Goal: Information Seeking & Learning: Compare options

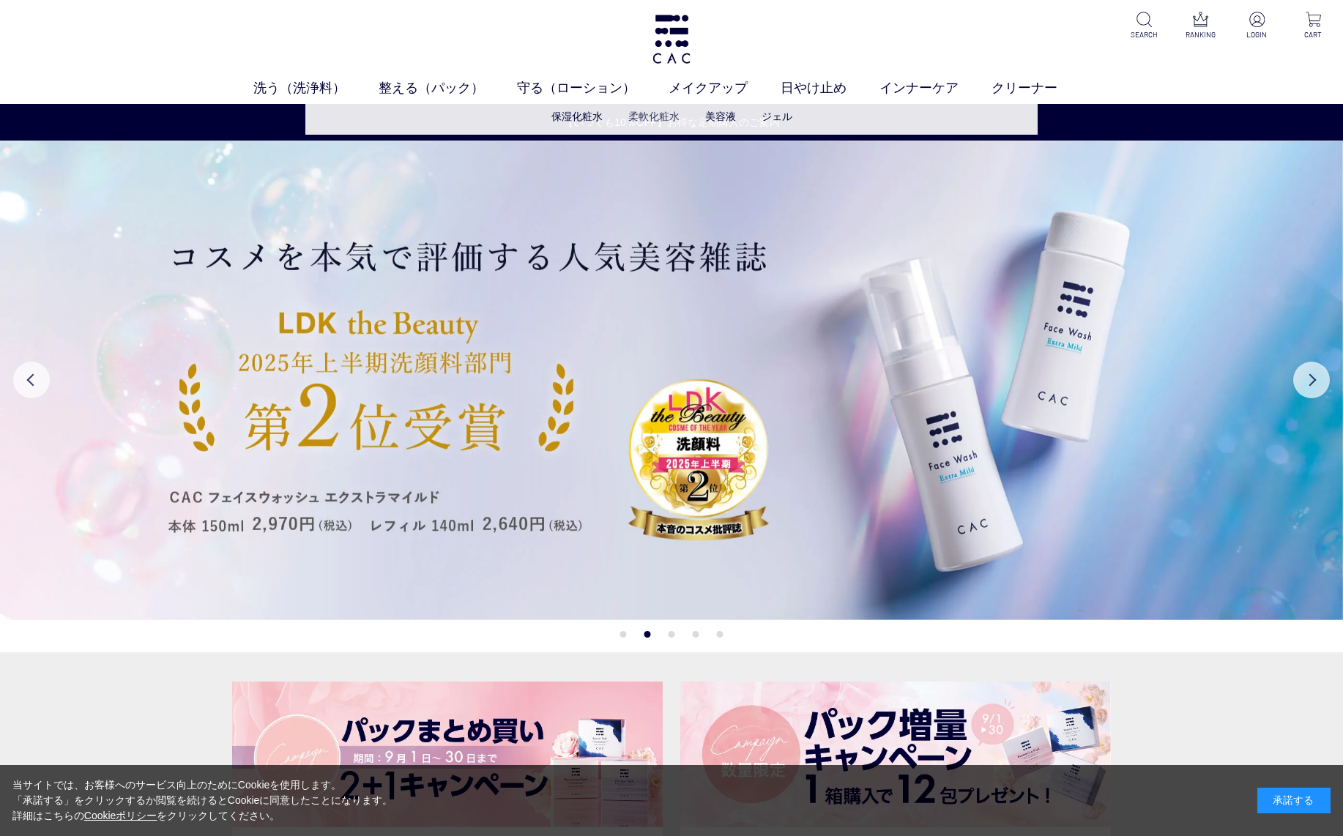
click at [642, 118] on link "柔軟化粧水" at bounding box center [653, 117] width 51 height 12
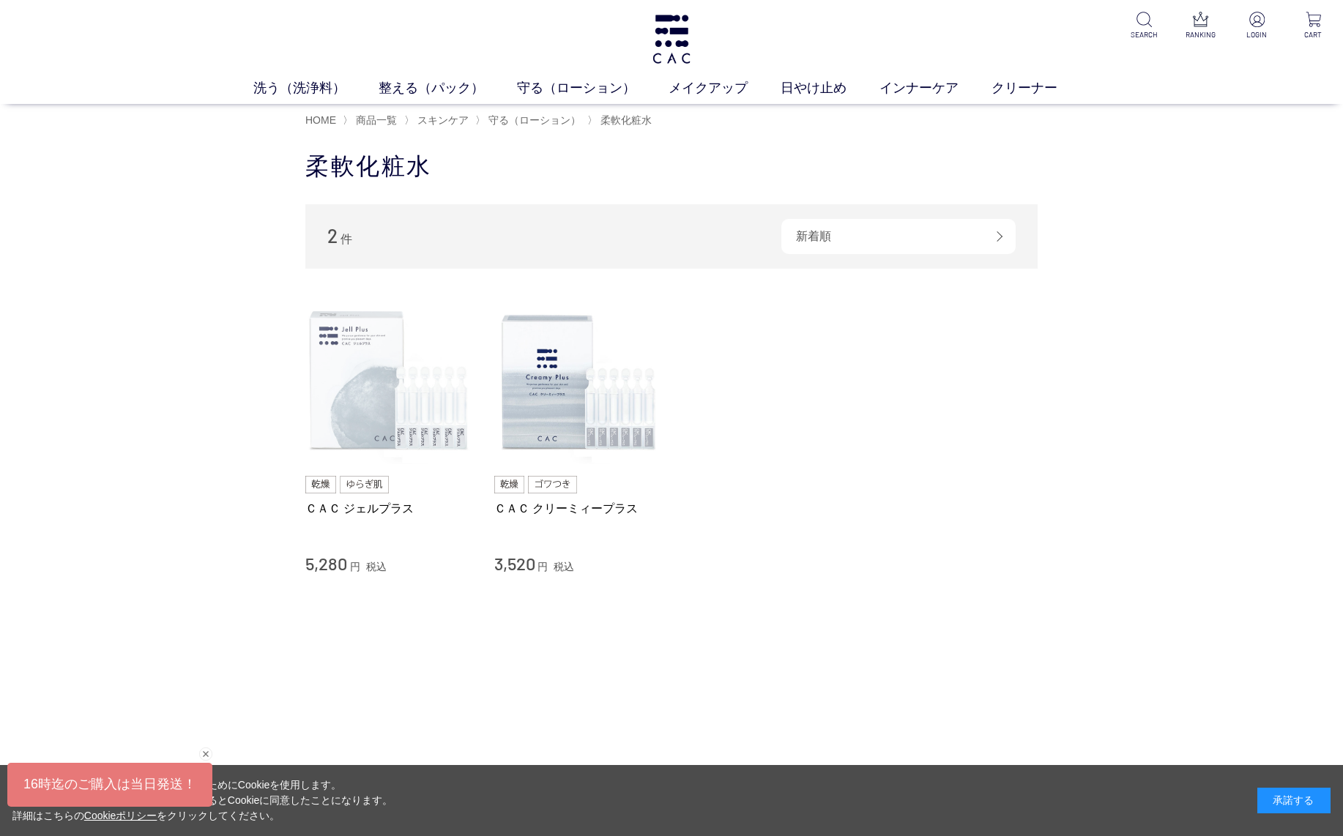
click at [401, 410] on img at bounding box center [388, 381] width 167 height 167
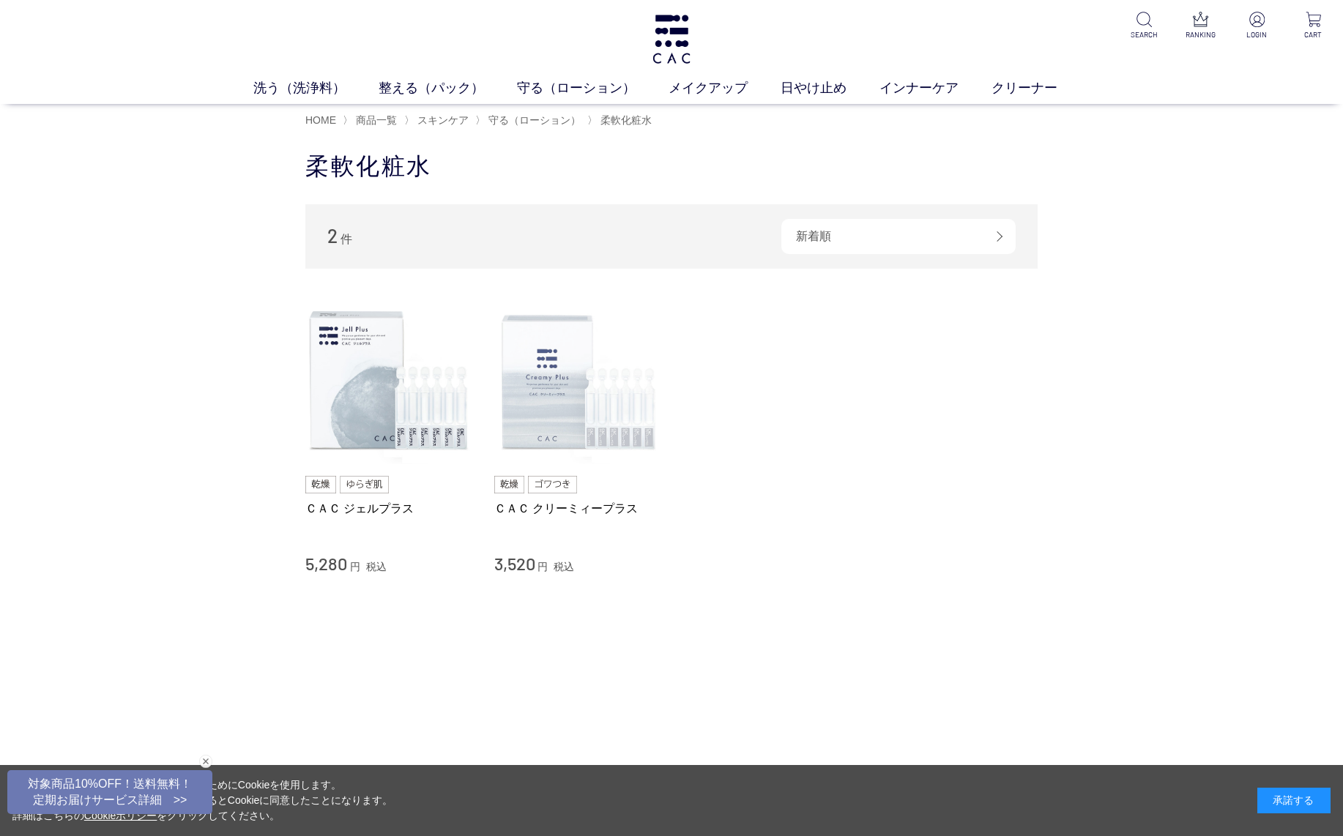
click at [631, 424] on img at bounding box center [577, 381] width 167 height 167
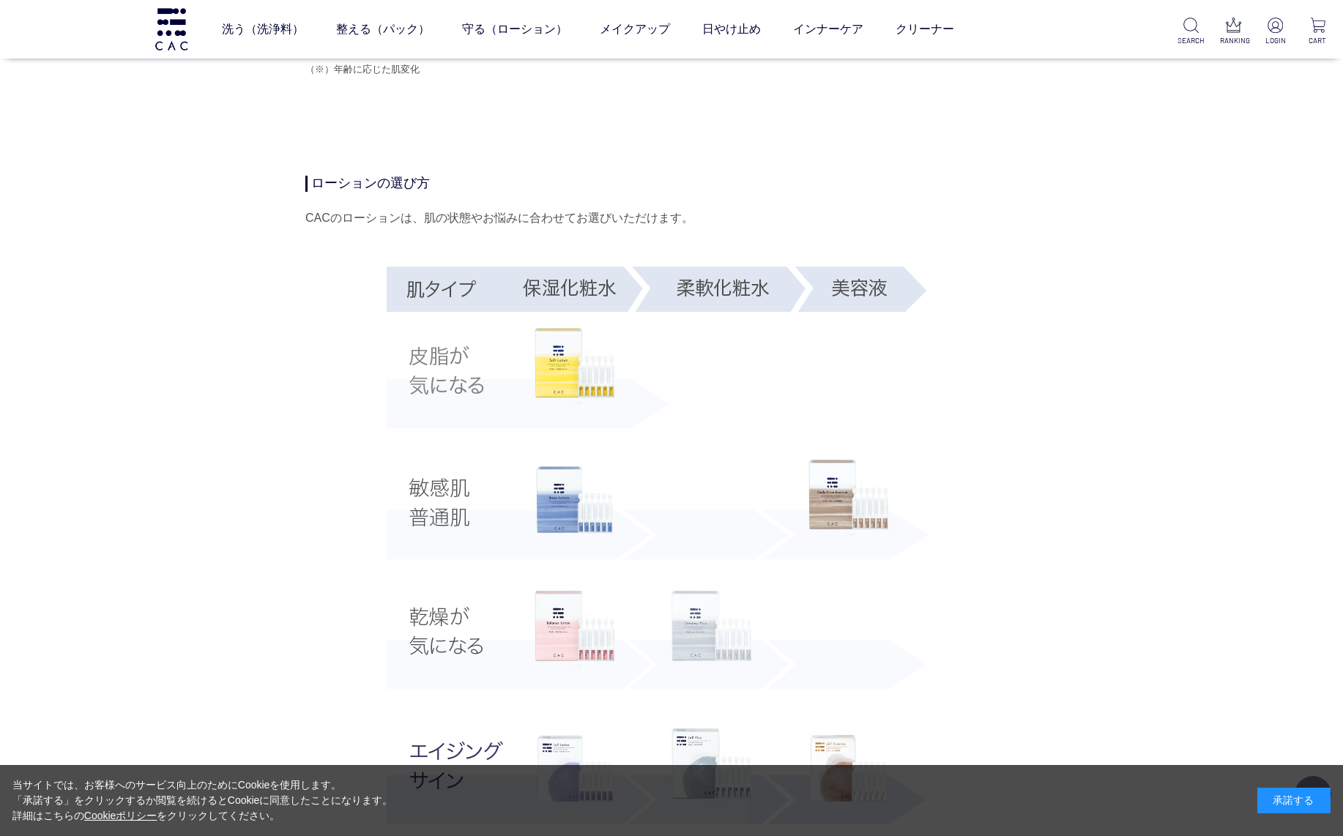
scroll to position [2266, 0]
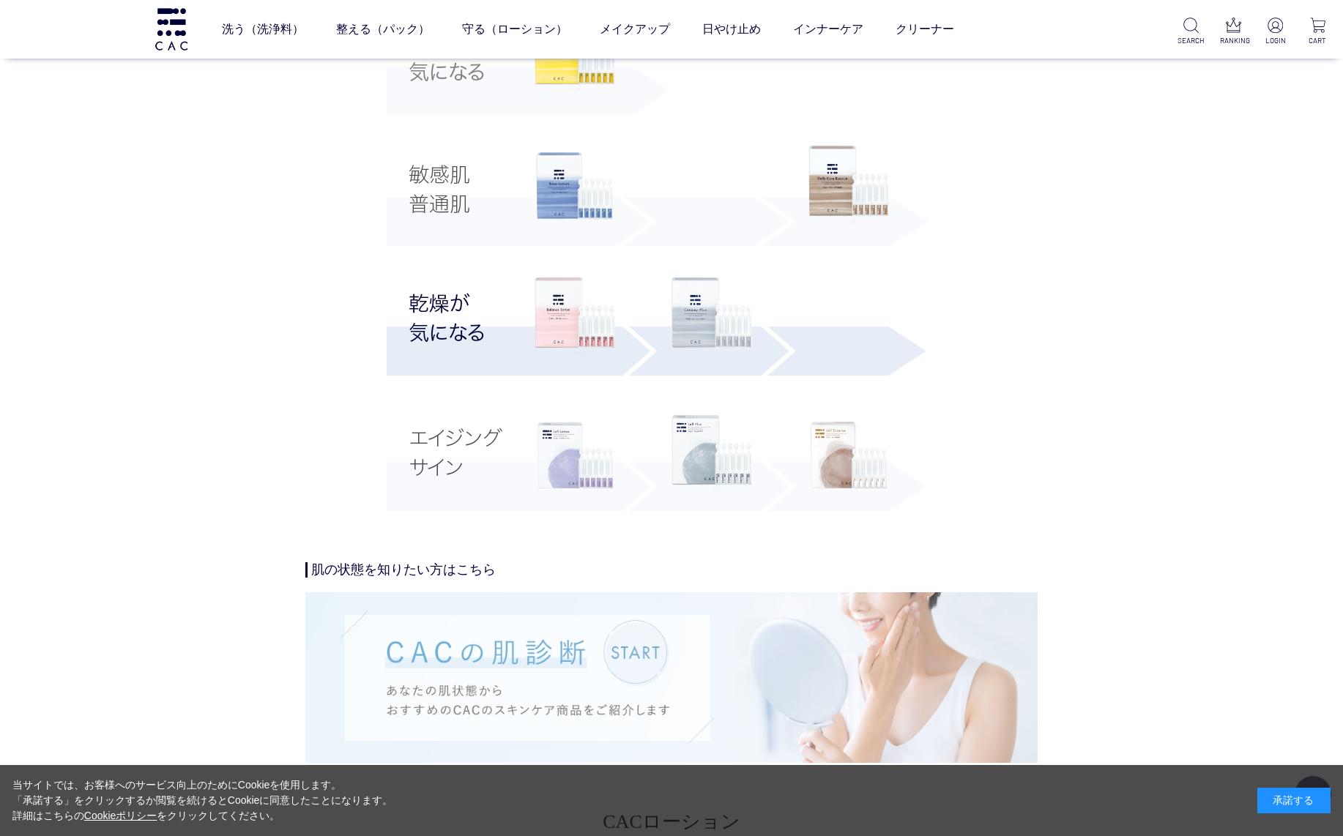
scroll to position [2718, 0]
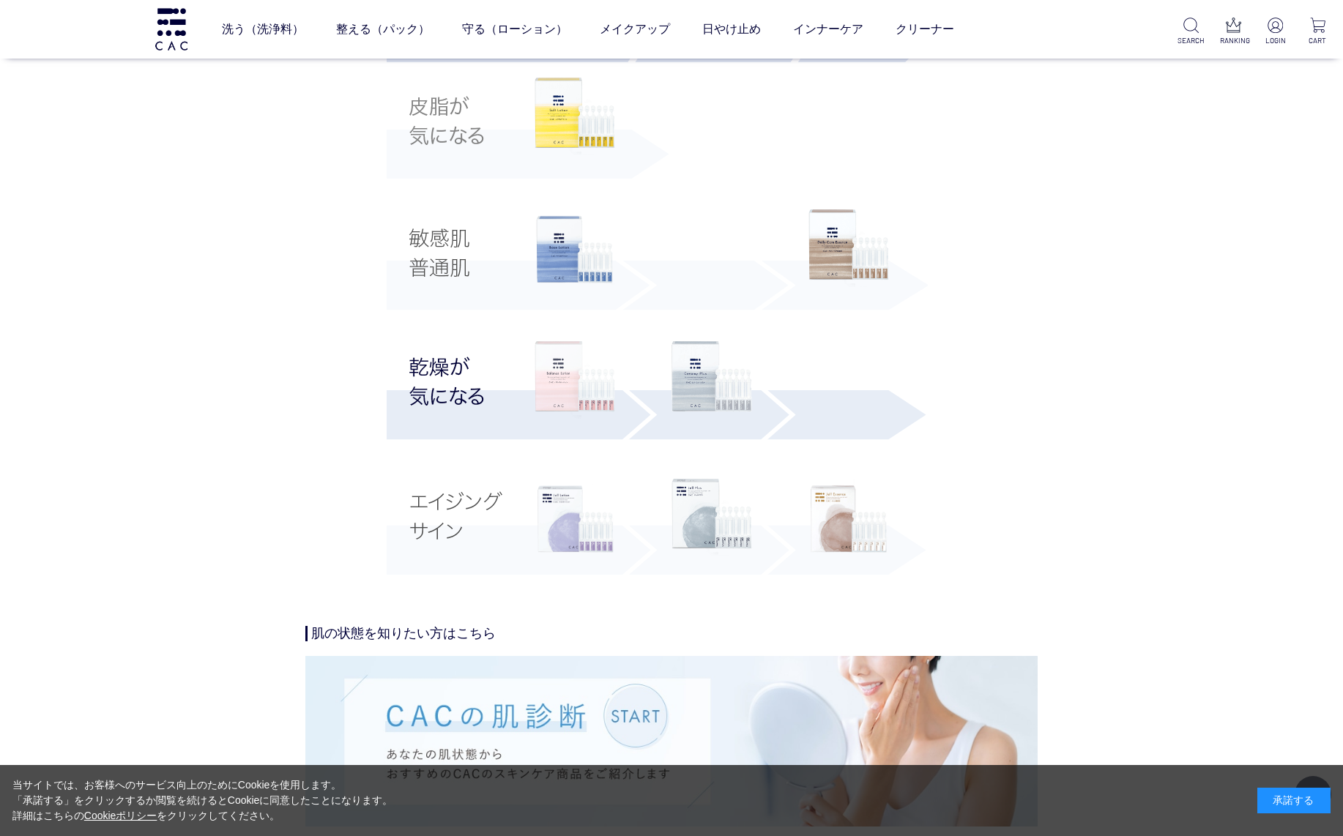
click at [575, 401] on img at bounding box center [575, 380] width 81 height 78
click at [697, 380] on img at bounding box center [712, 380] width 81 height 78
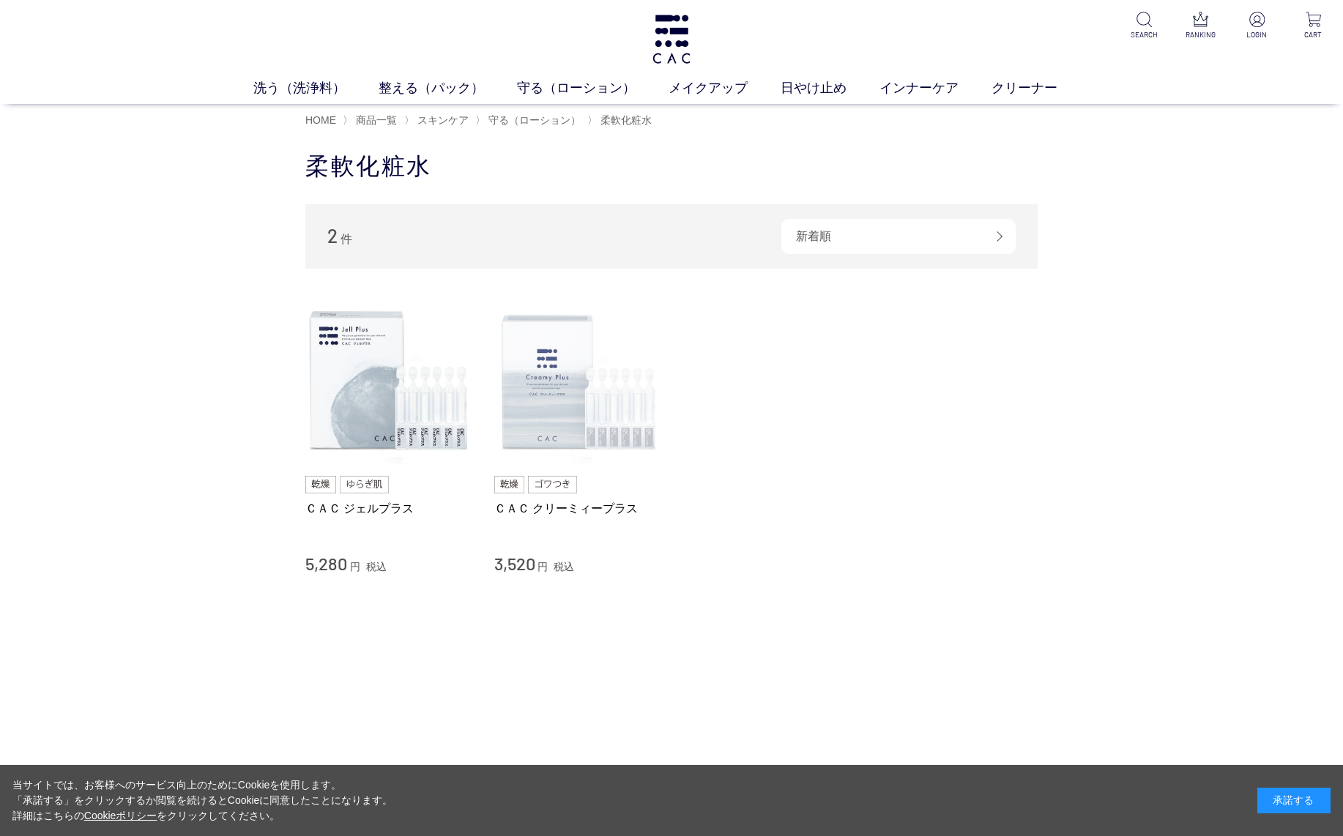
click at [557, 410] on img at bounding box center [577, 381] width 167 height 167
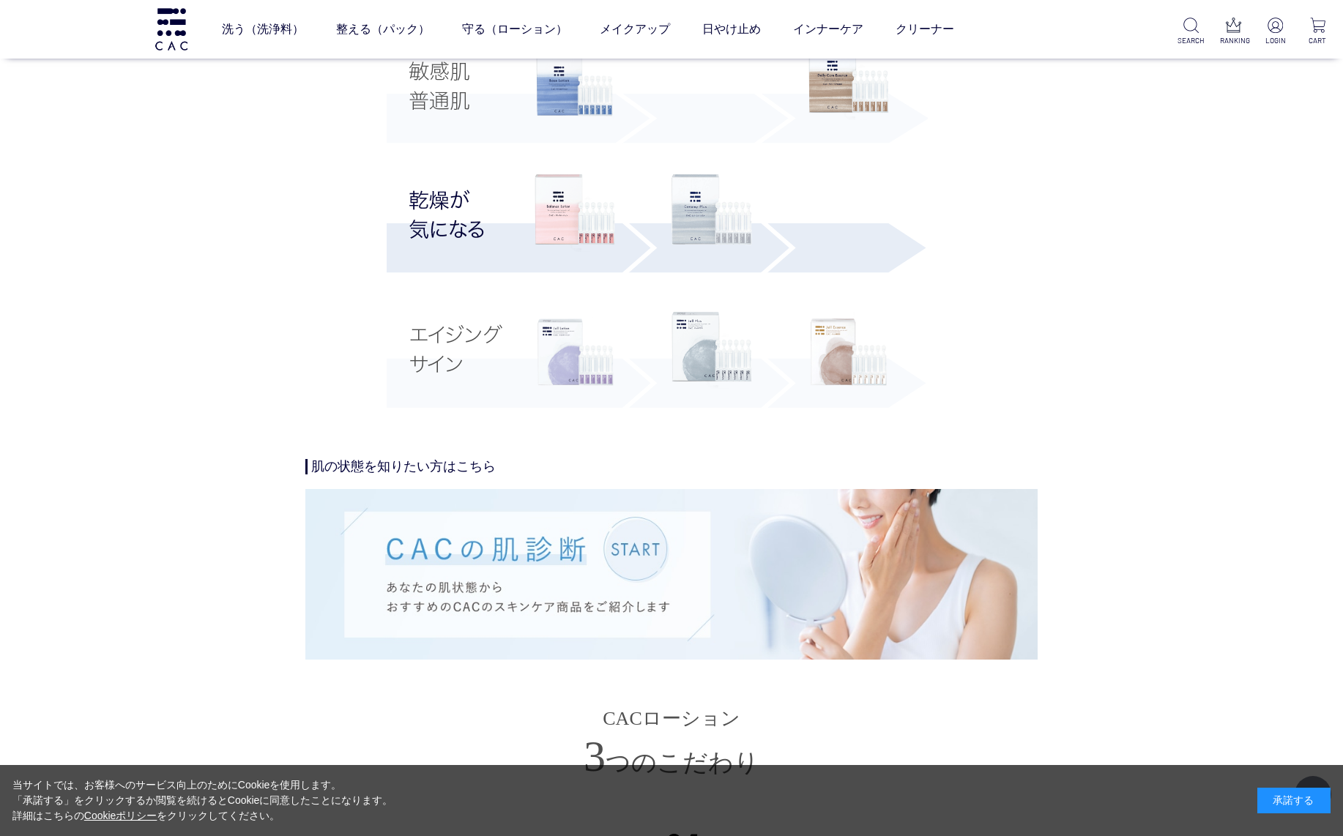
scroll to position [2862, 0]
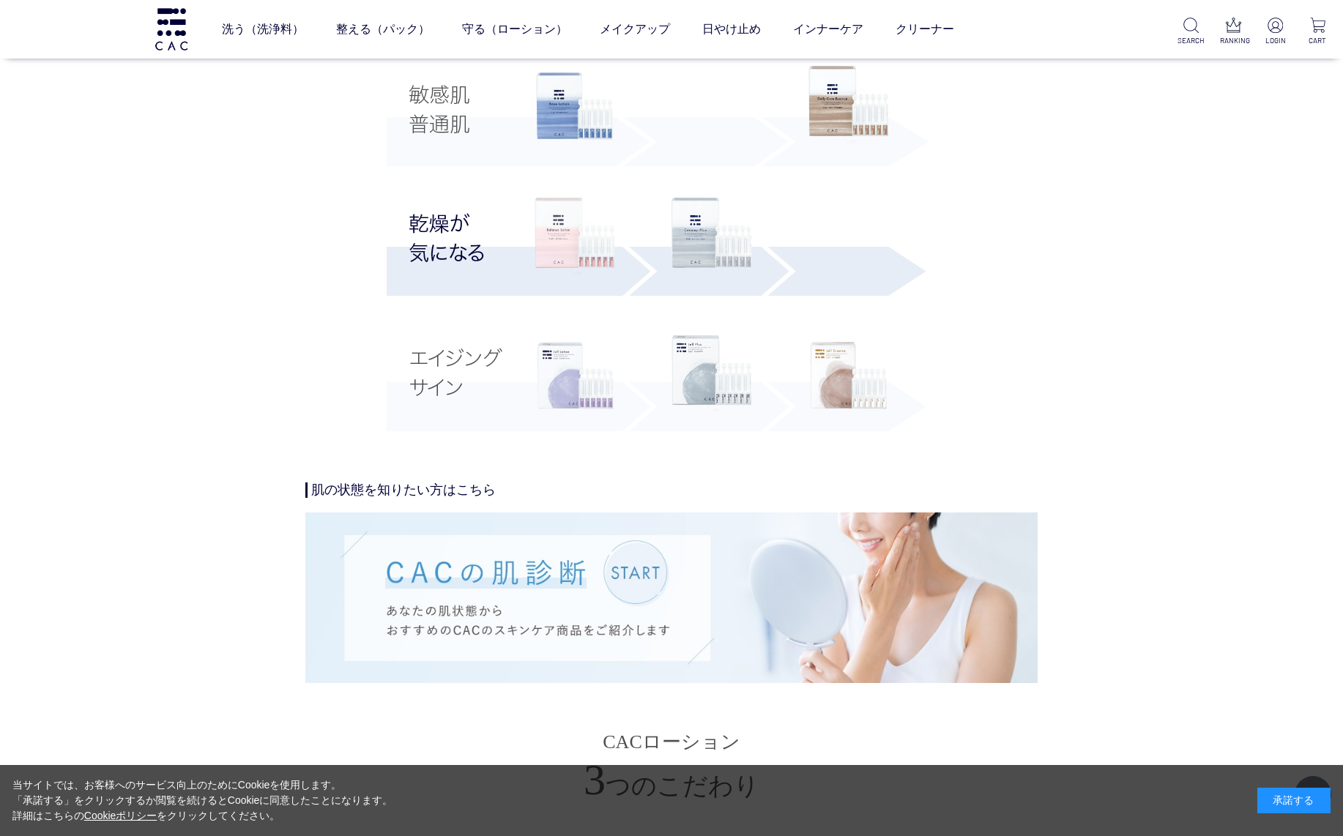
click at [560, 234] on img at bounding box center [575, 237] width 81 height 78
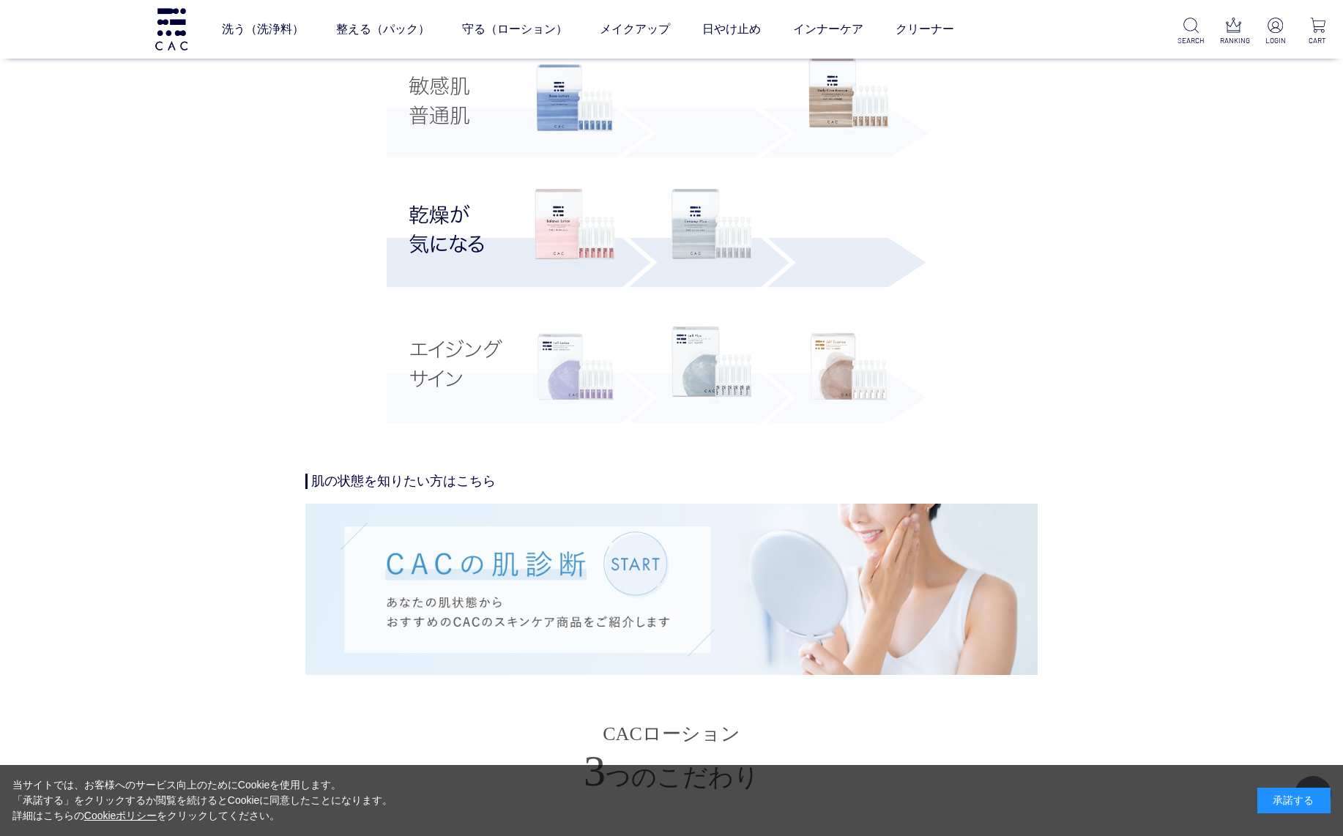
scroll to position [2811, 0]
click at [837, 379] on img at bounding box center [849, 367] width 81 height 81
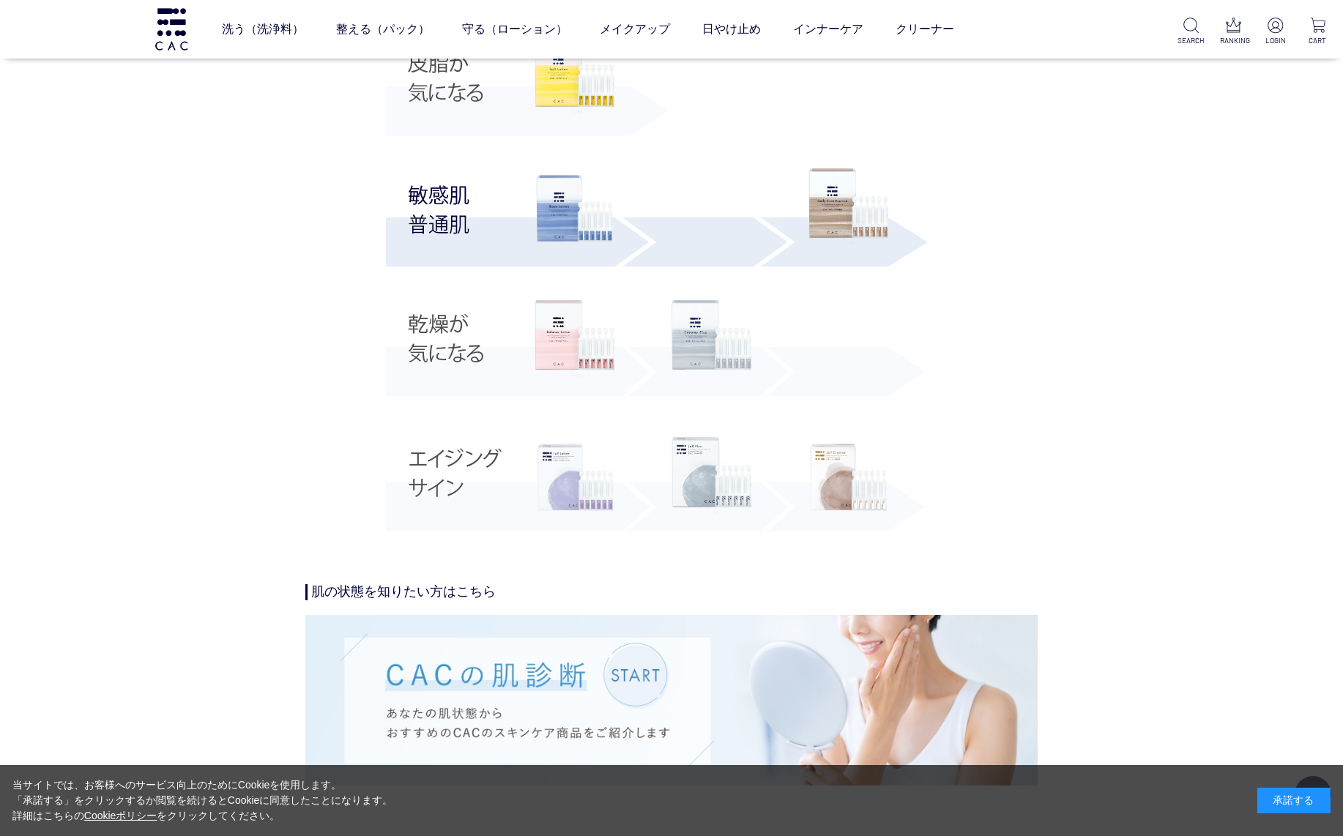
scroll to position [3330, 0]
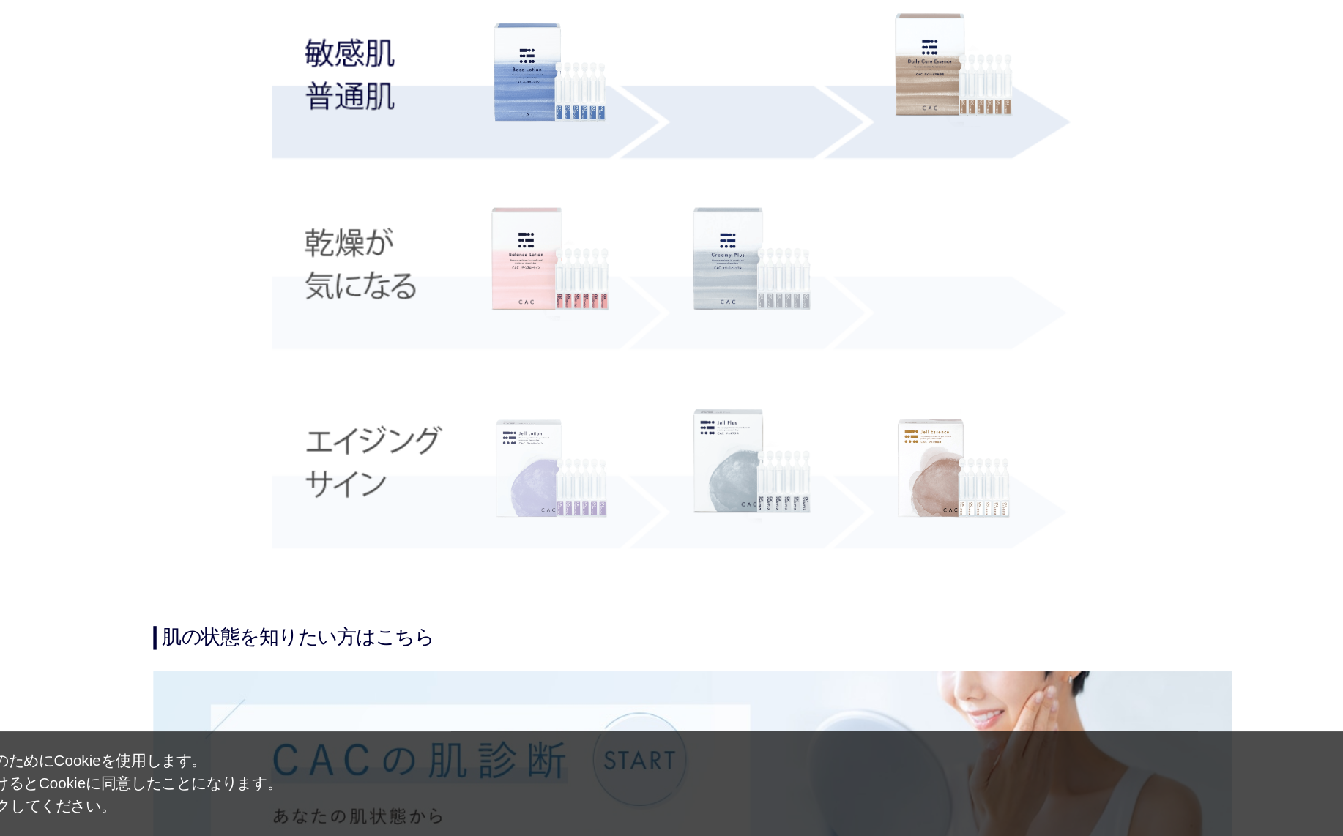
click at [535, 546] on img at bounding box center [575, 586] width 81 height 81
click at [672, 546] on img at bounding box center [712, 585] width 81 height 78
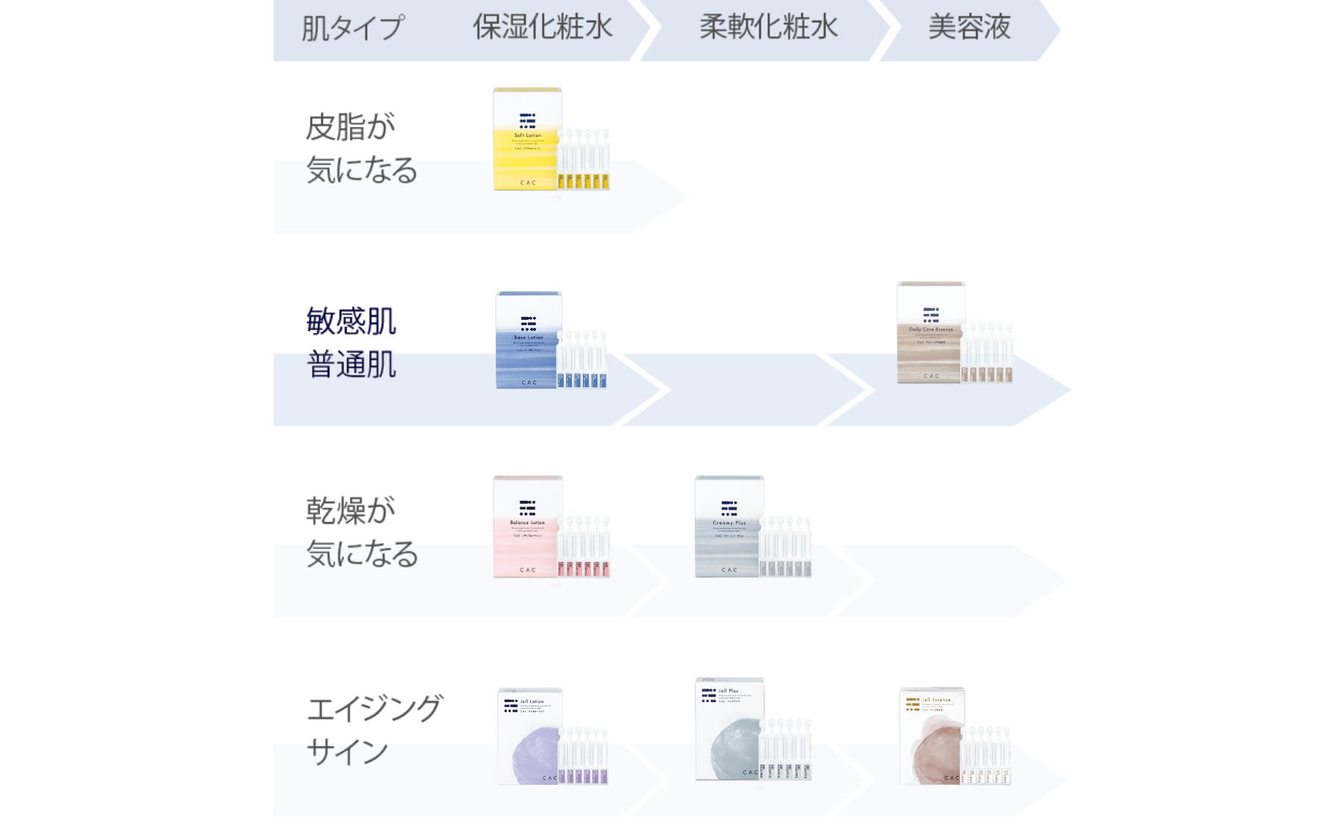
click at [809, 278] on img at bounding box center [849, 317] width 81 height 78
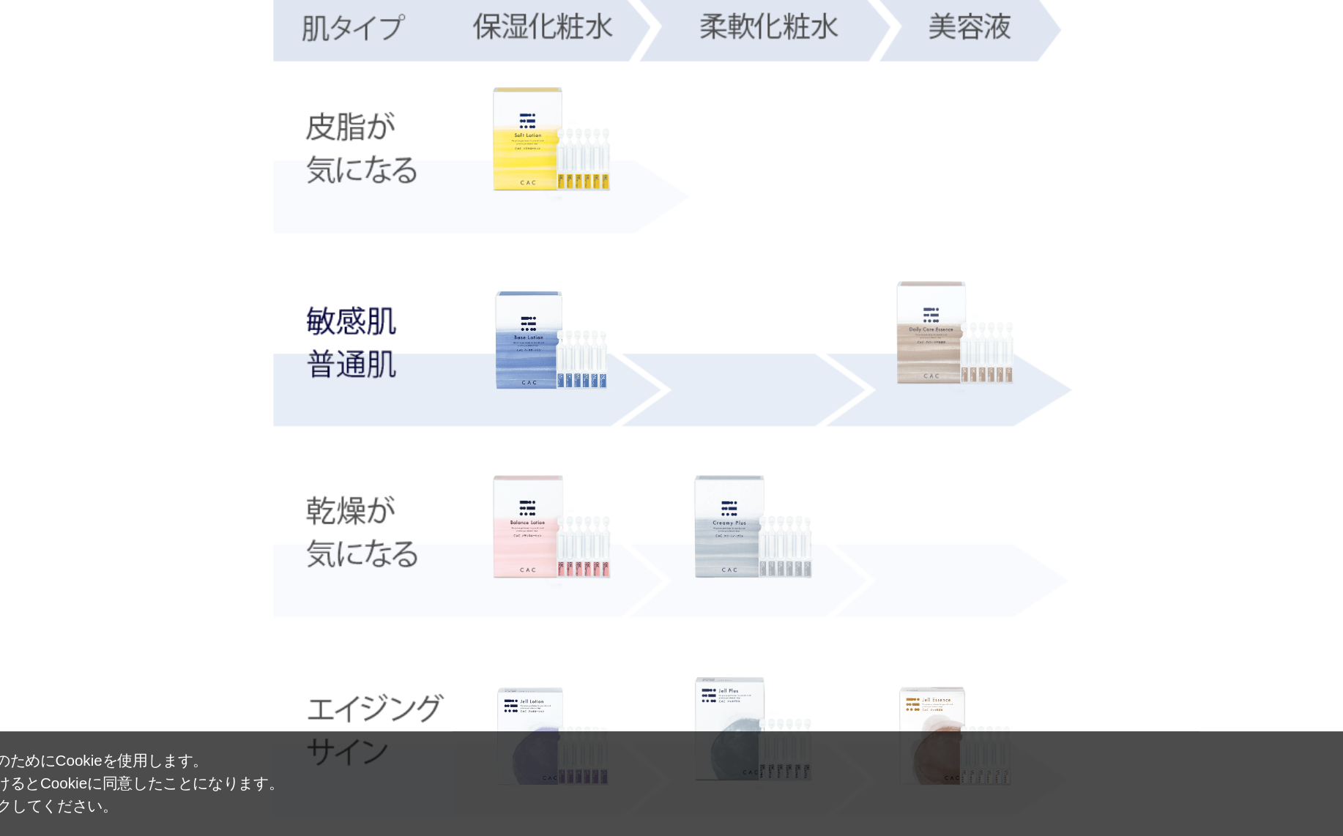
click at [809, 460] on img at bounding box center [849, 499] width 81 height 78
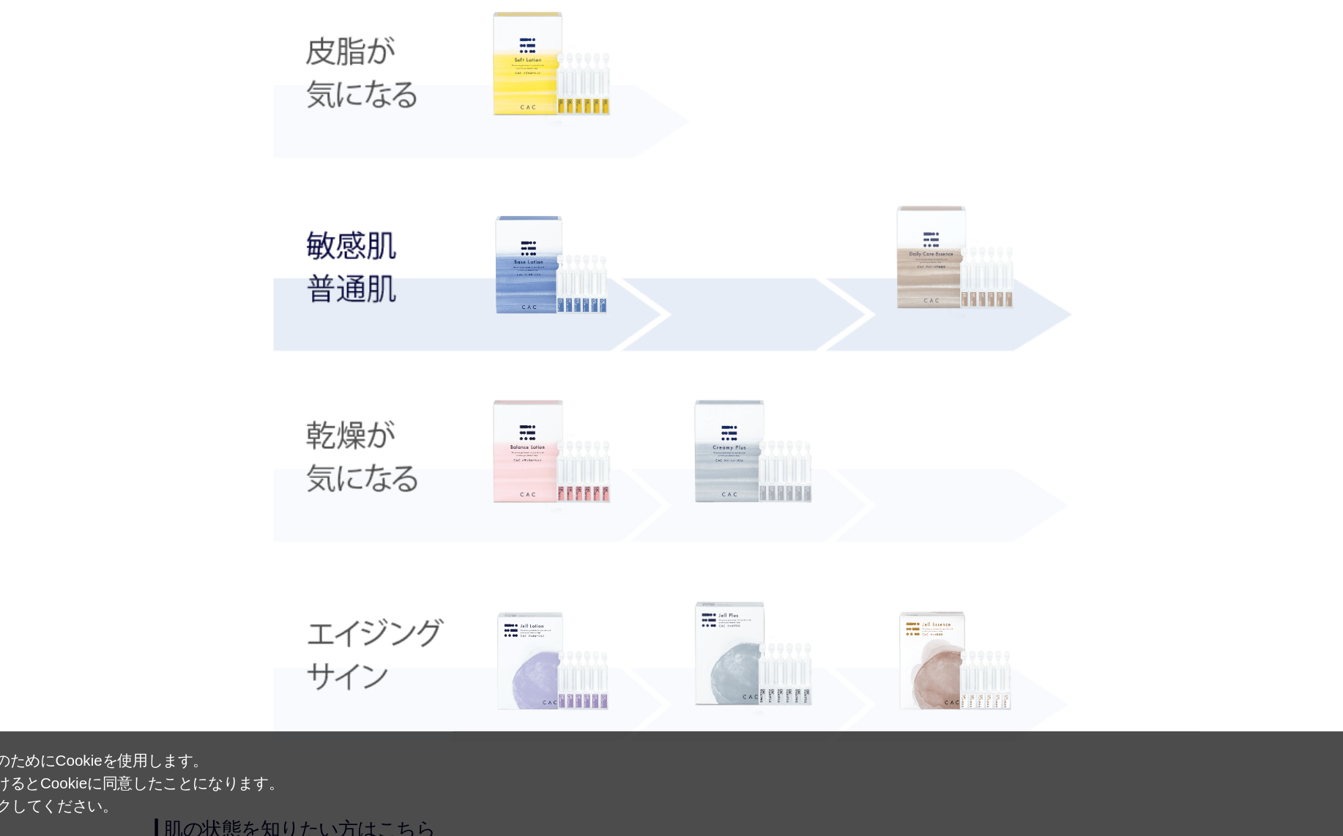
scroll to position [3248, 0]
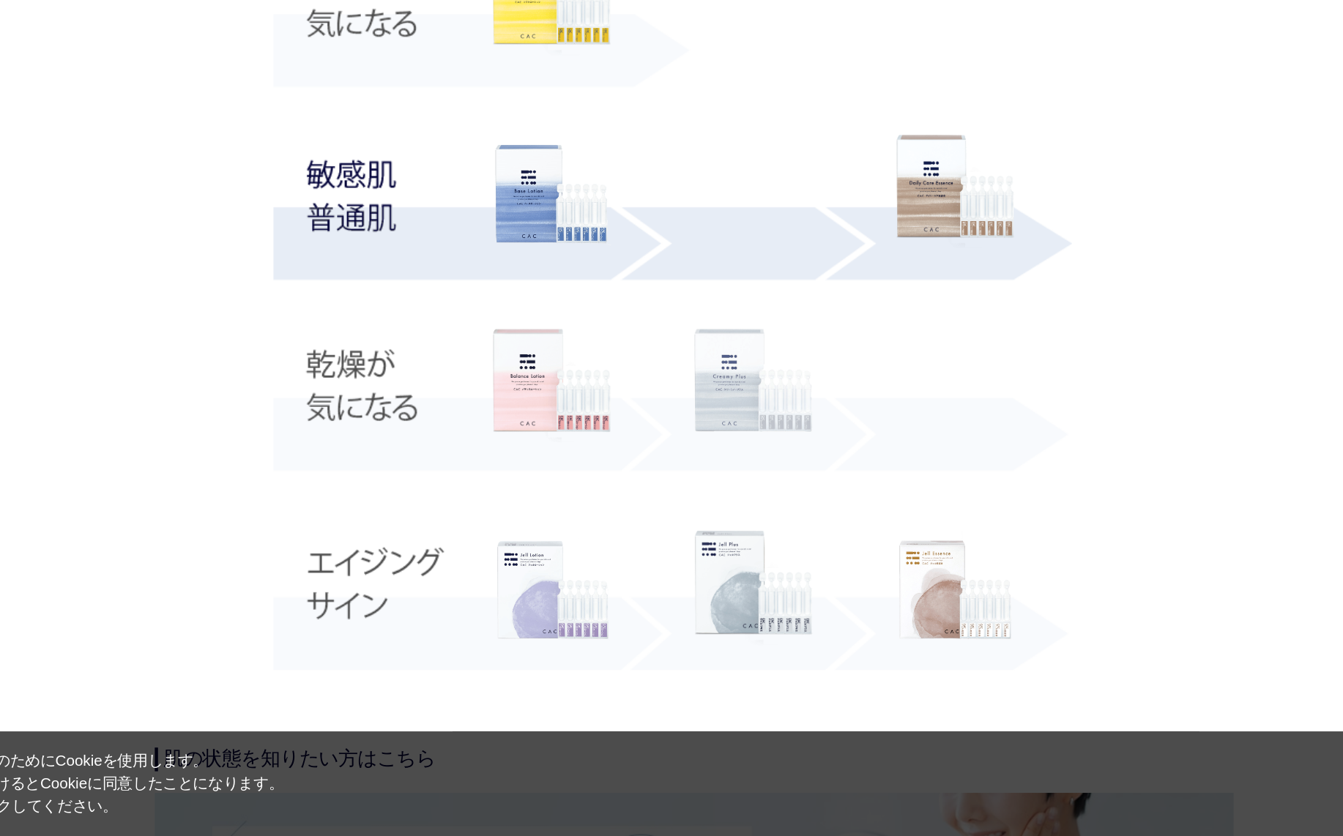
click at [672, 492] on img at bounding box center [712, 531] width 81 height 78
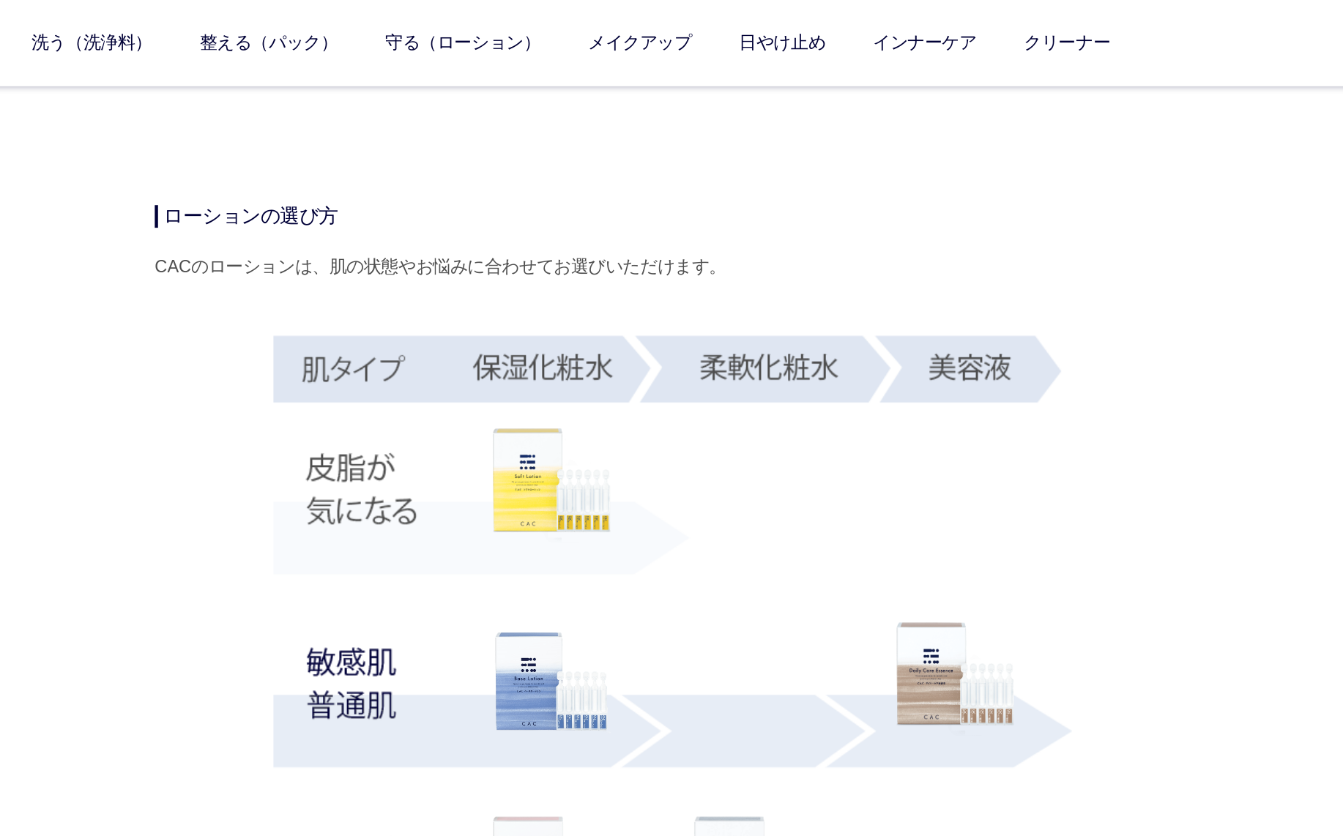
scroll to position [2881, 0]
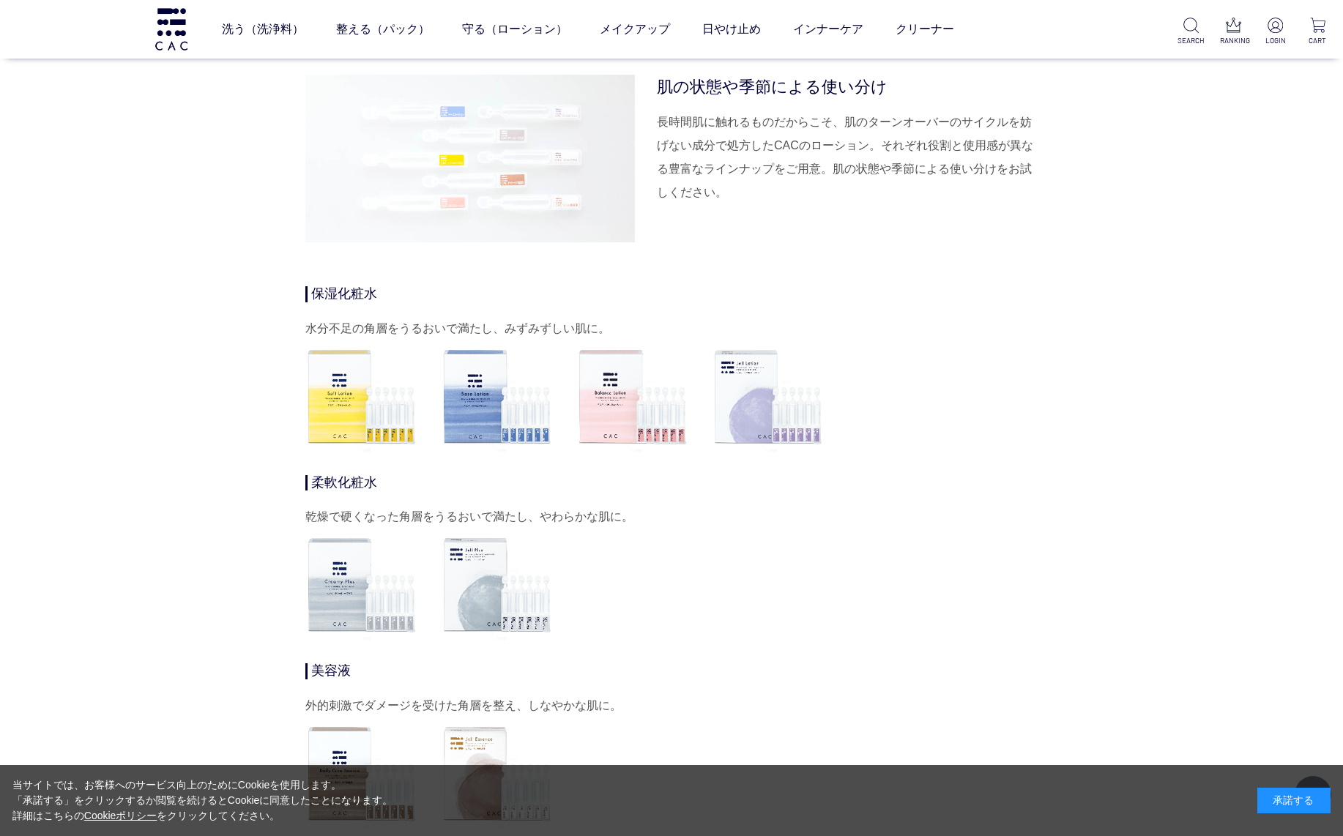
scroll to position [4346, 0]
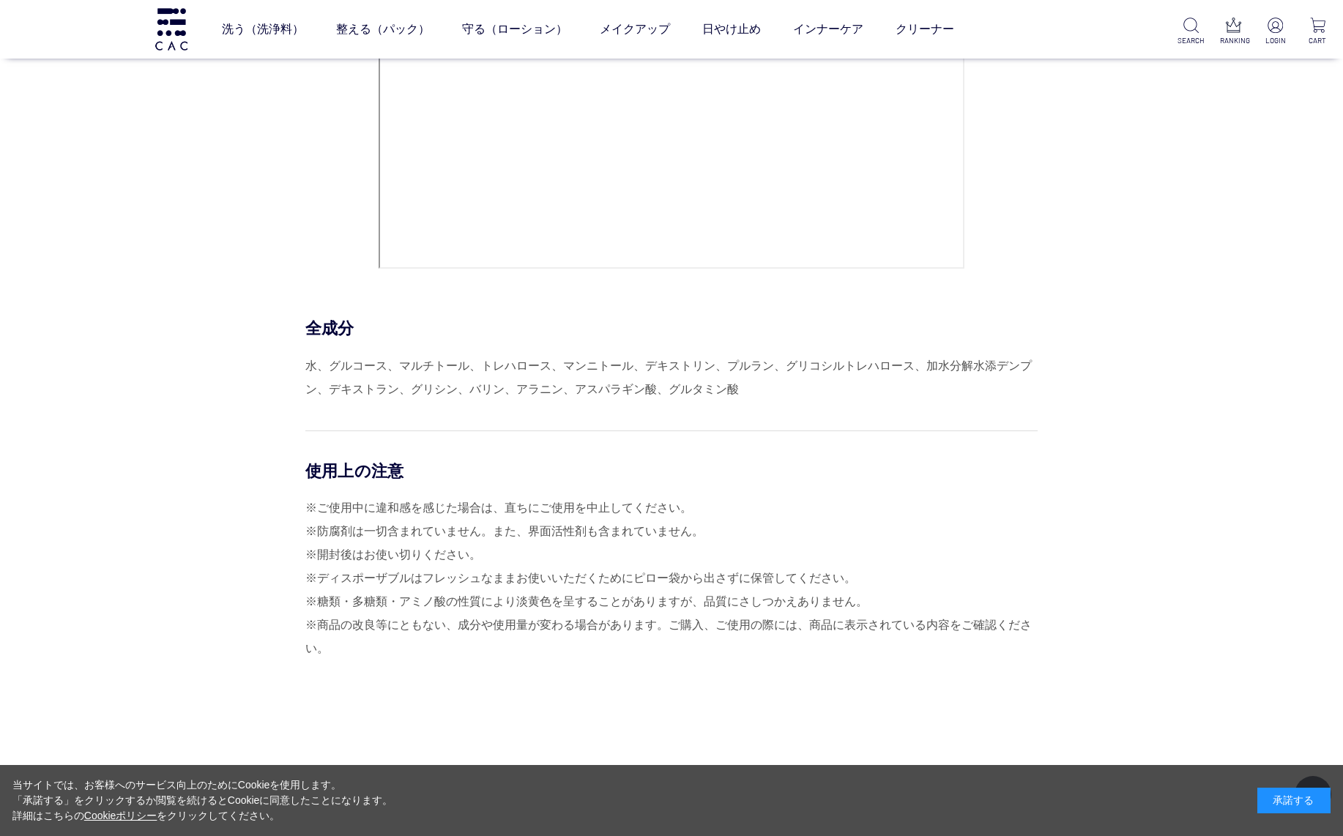
scroll to position [6321, 0]
